Goal: Communication & Community: Participate in discussion

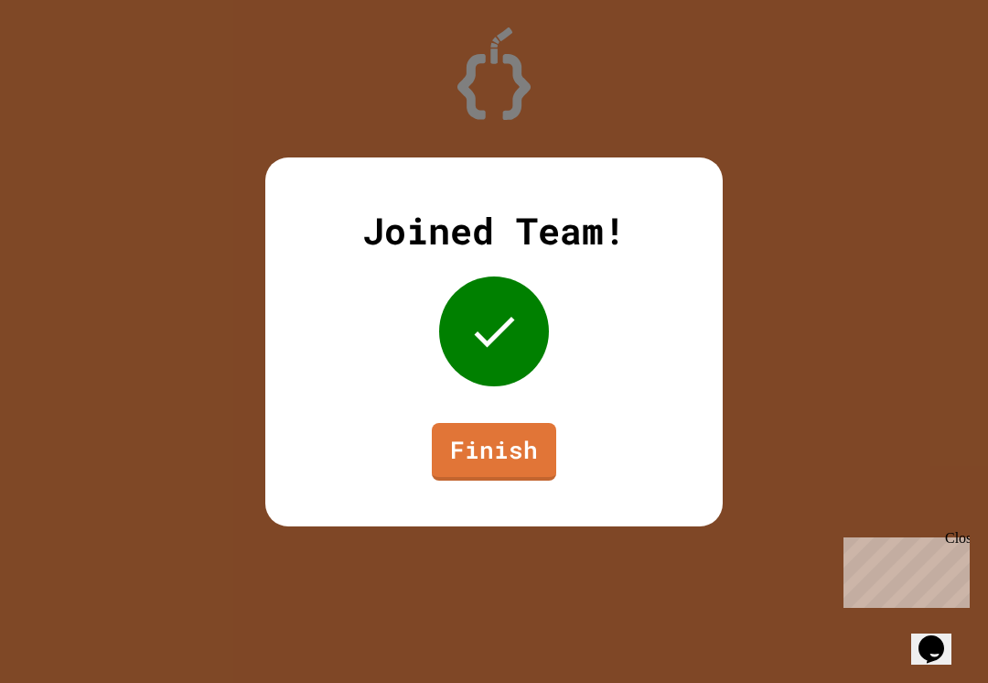
click at [482, 458] on link "Finish" at bounding box center [494, 452] width 124 height 58
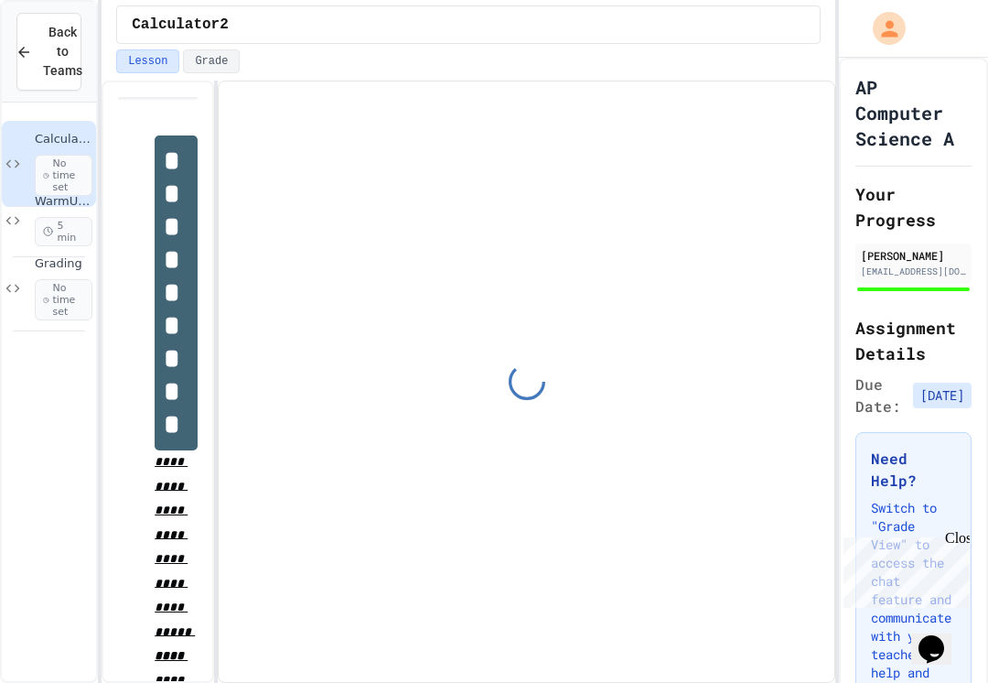
scroll to position [315, 0]
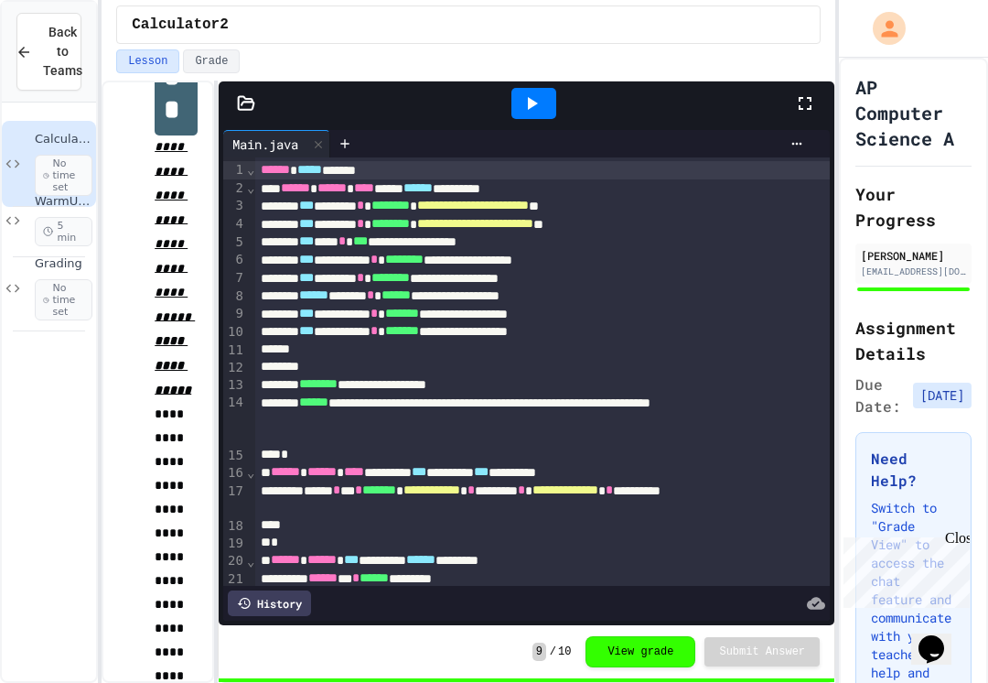
click at [78, 289] on span "No time set" at bounding box center [64, 300] width 58 height 42
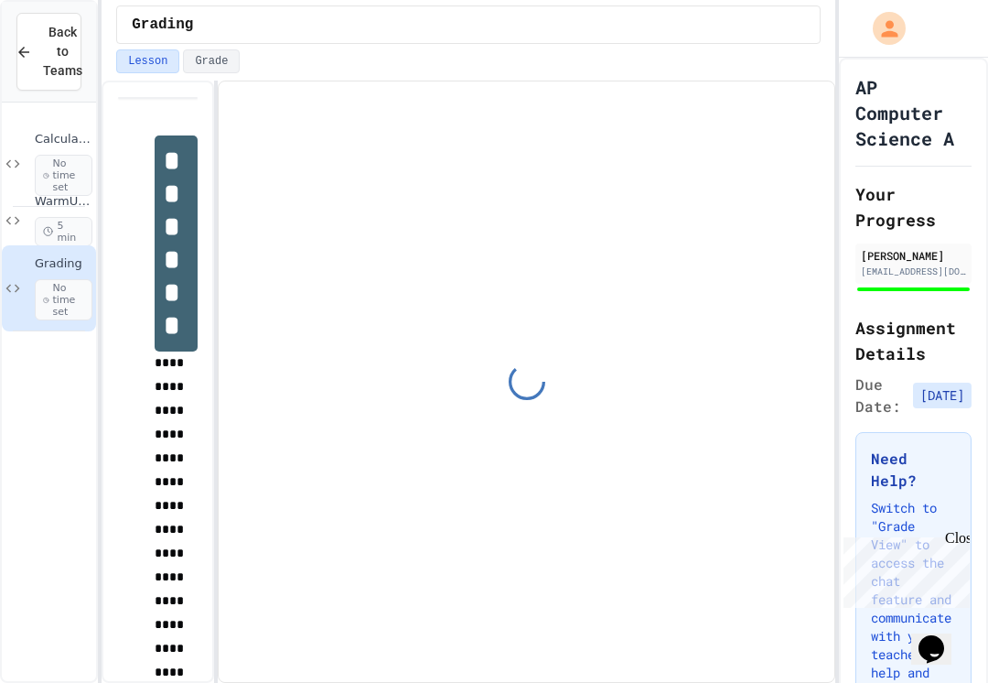
scroll to position [216, 0]
